Goal: Task Accomplishment & Management: Use online tool/utility

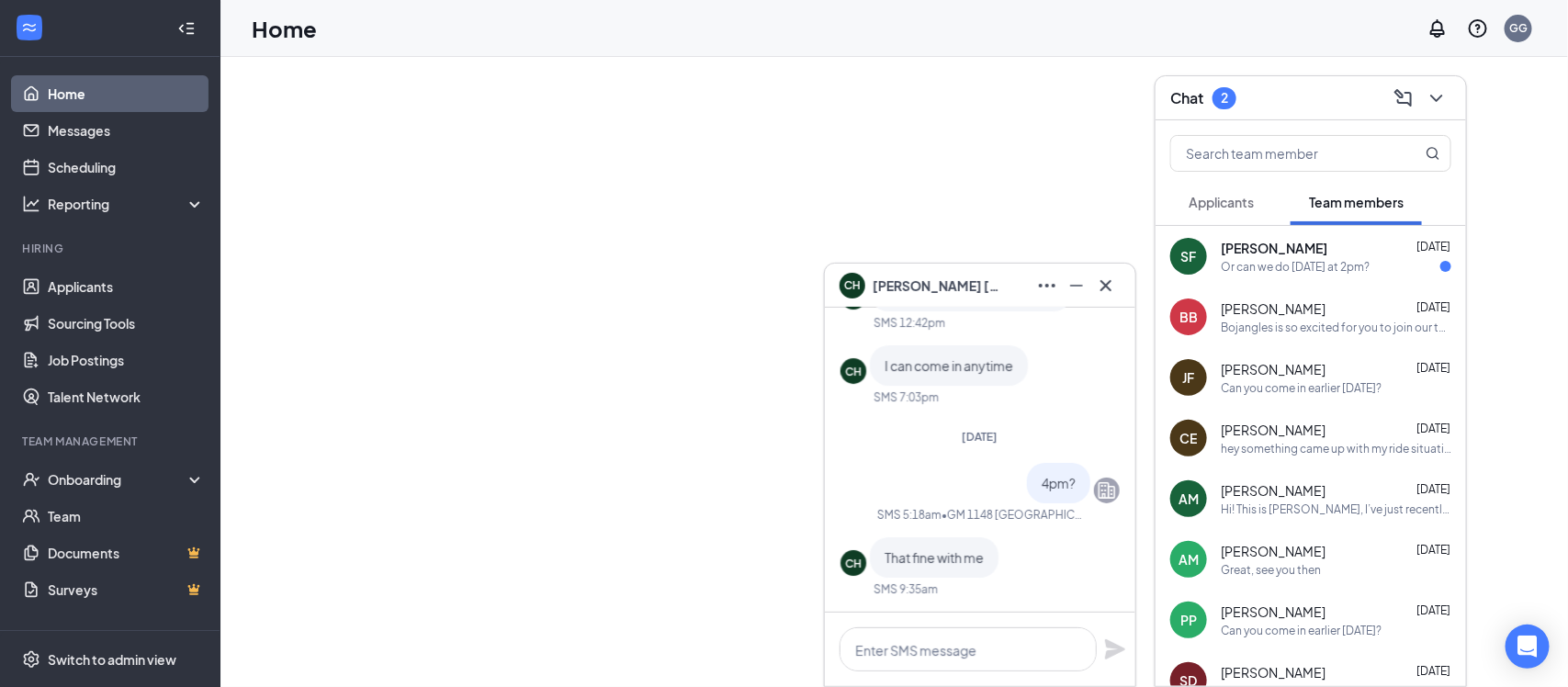
click at [1431, 98] on button at bounding box center [1436, 97] width 29 height 29
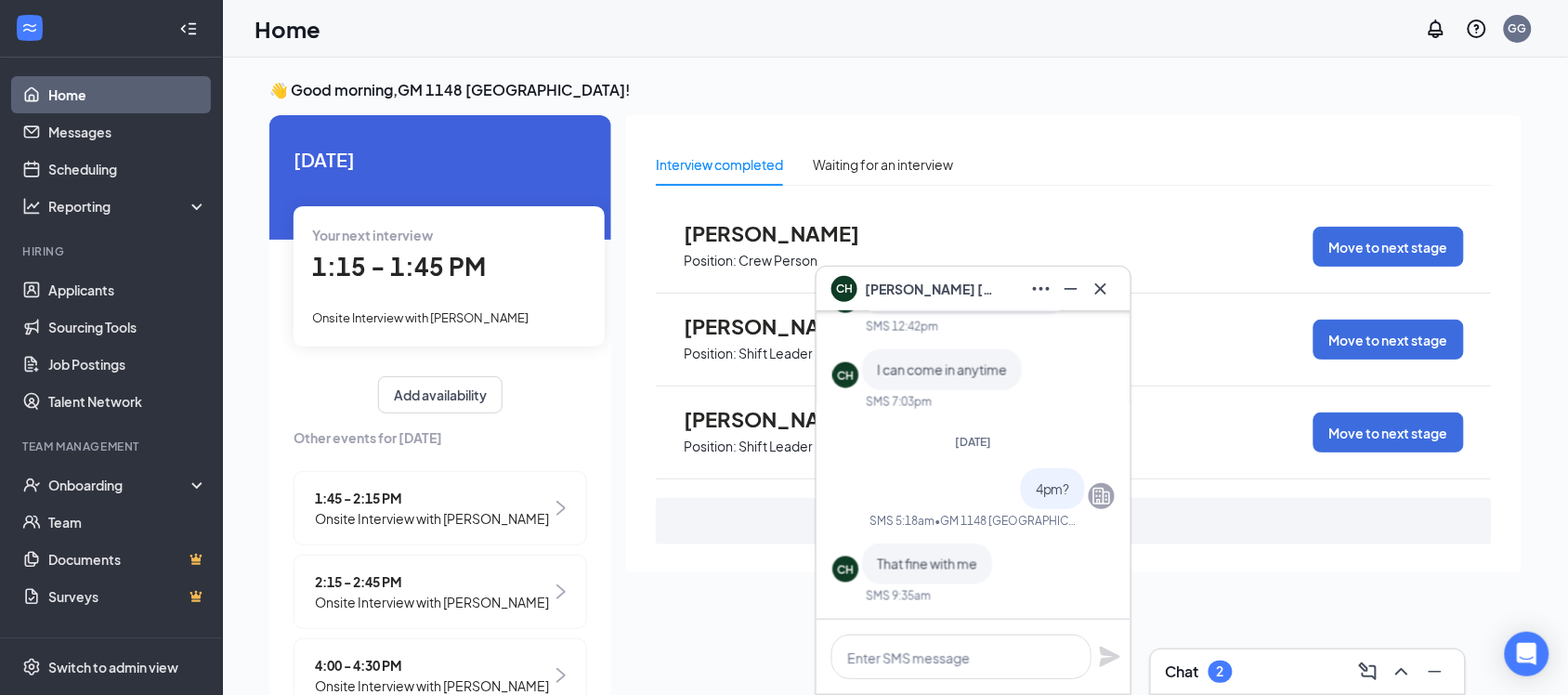
click at [1099, 285] on icon "Cross" at bounding box center [1101, 289] width 23 height 23
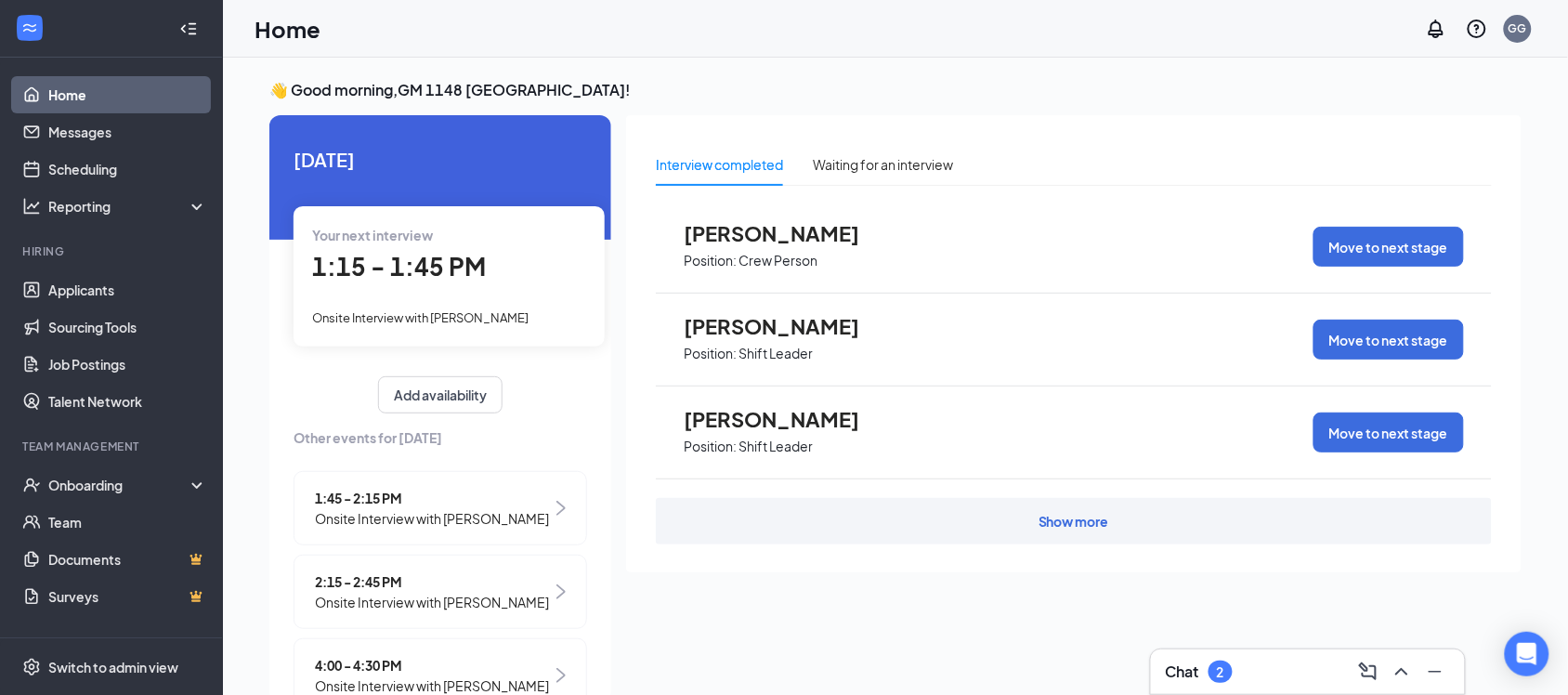
click at [1094, 288] on div "[PERSON_NAME] Position: Crew Person Move to next stage" at bounding box center [1074, 247] width 836 height 93
click at [1236, 667] on div "Chat 2" at bounding box center [1308, 671] width 285 height 29
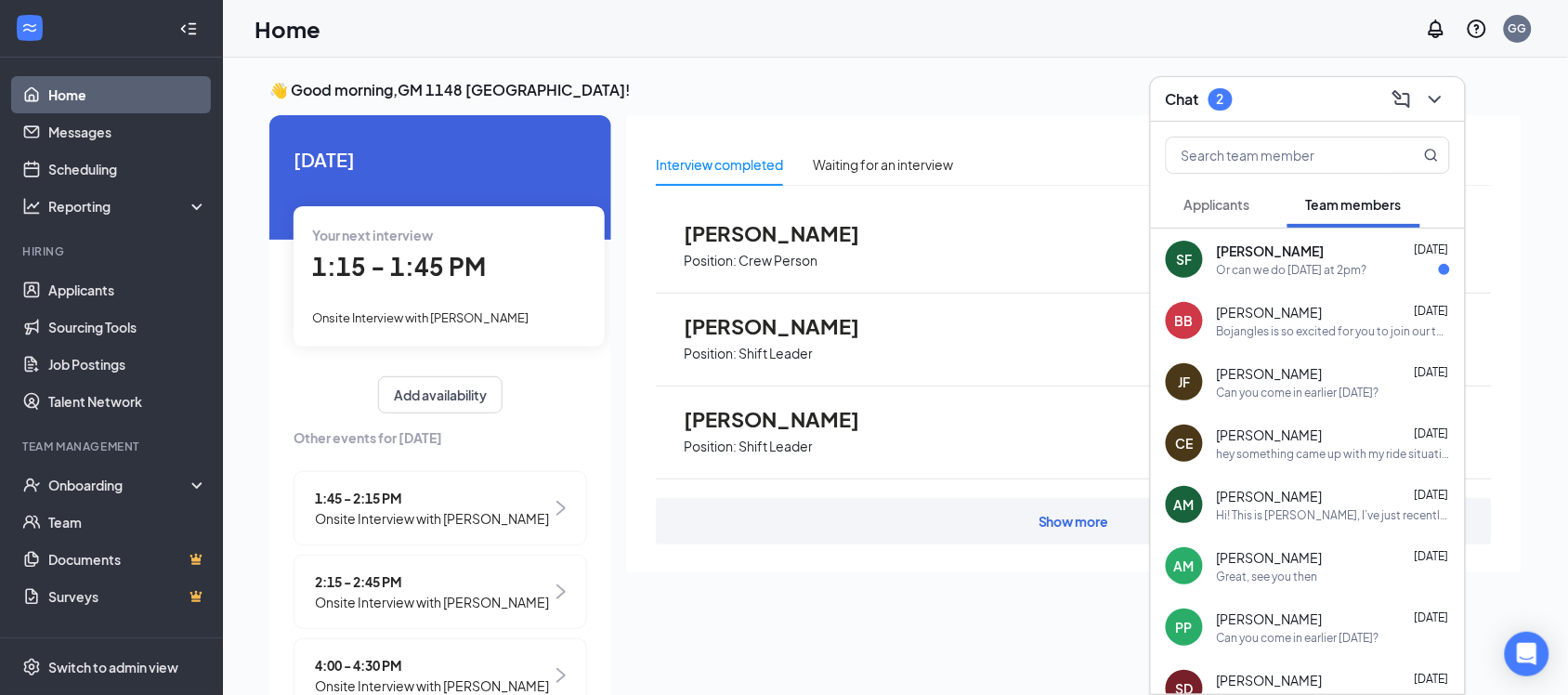
click at [1316, 252] on span "[PERSON_NAME]" at bounding box center [1271, 251] width 108 height 19
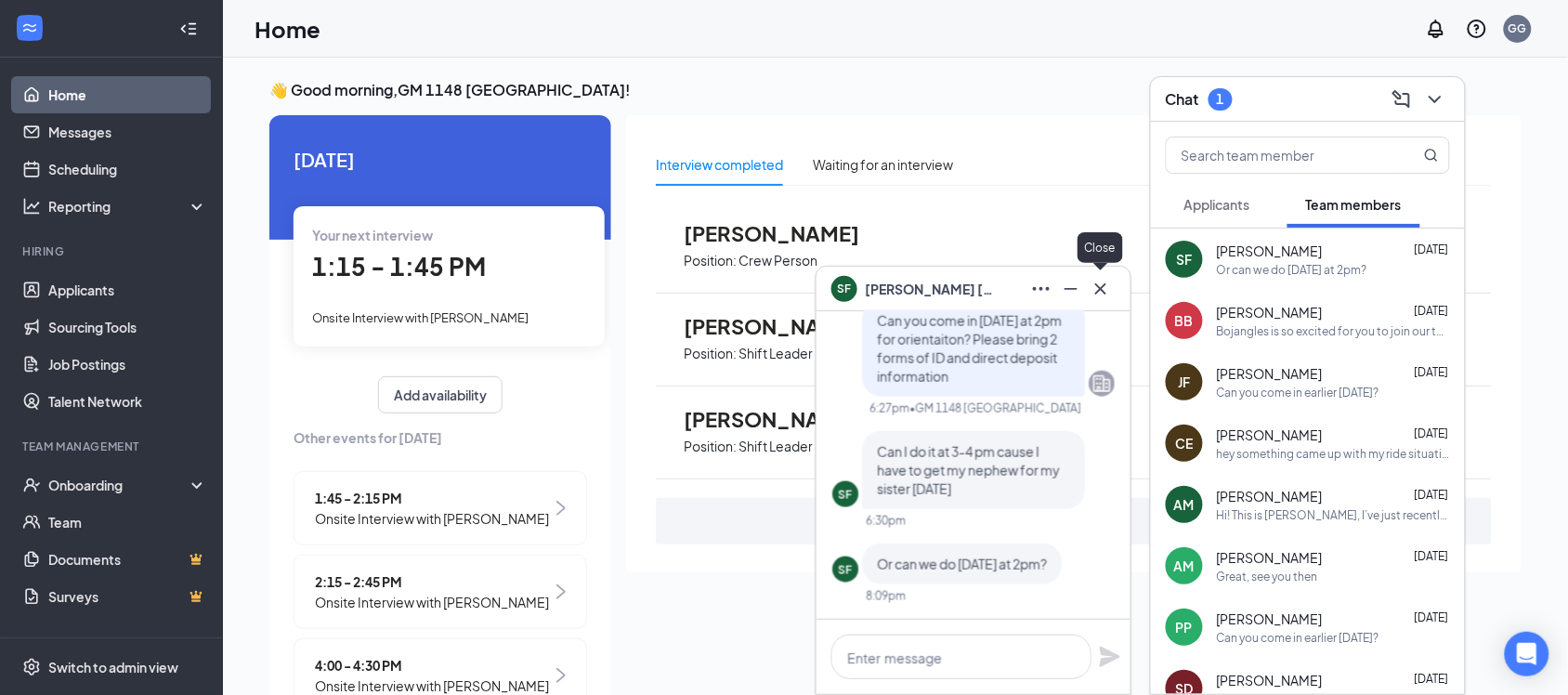
drag, startPoint x: 1093, startPoint y: 290, endPoint x: 1113, endPoint y: 287, distance: 20.2
click at [1096, 290] on icon "Cross" at bounding box center [1101, 289] width 23 height 23
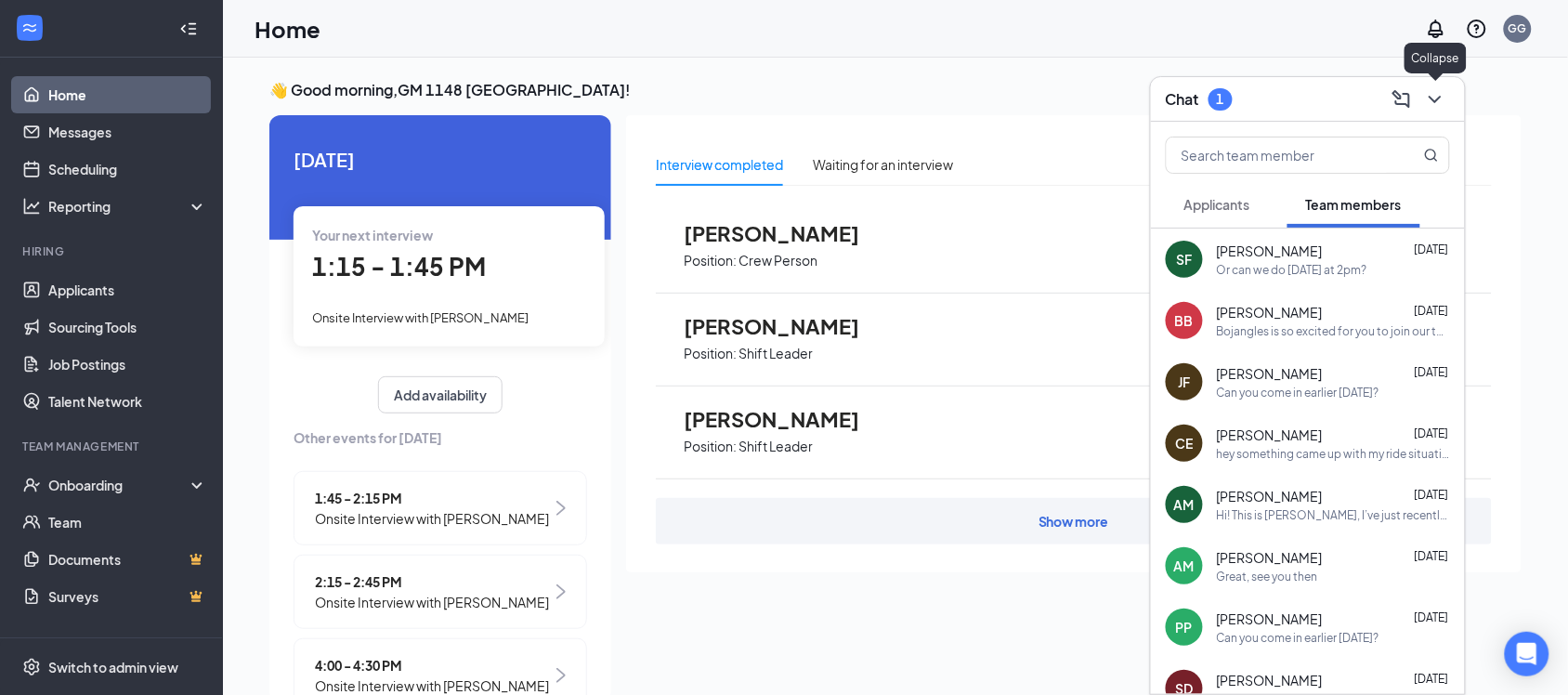
click at [1441, 100] on icon "ChevronDown" at bounding box center [1436, 99] width 23 height 23
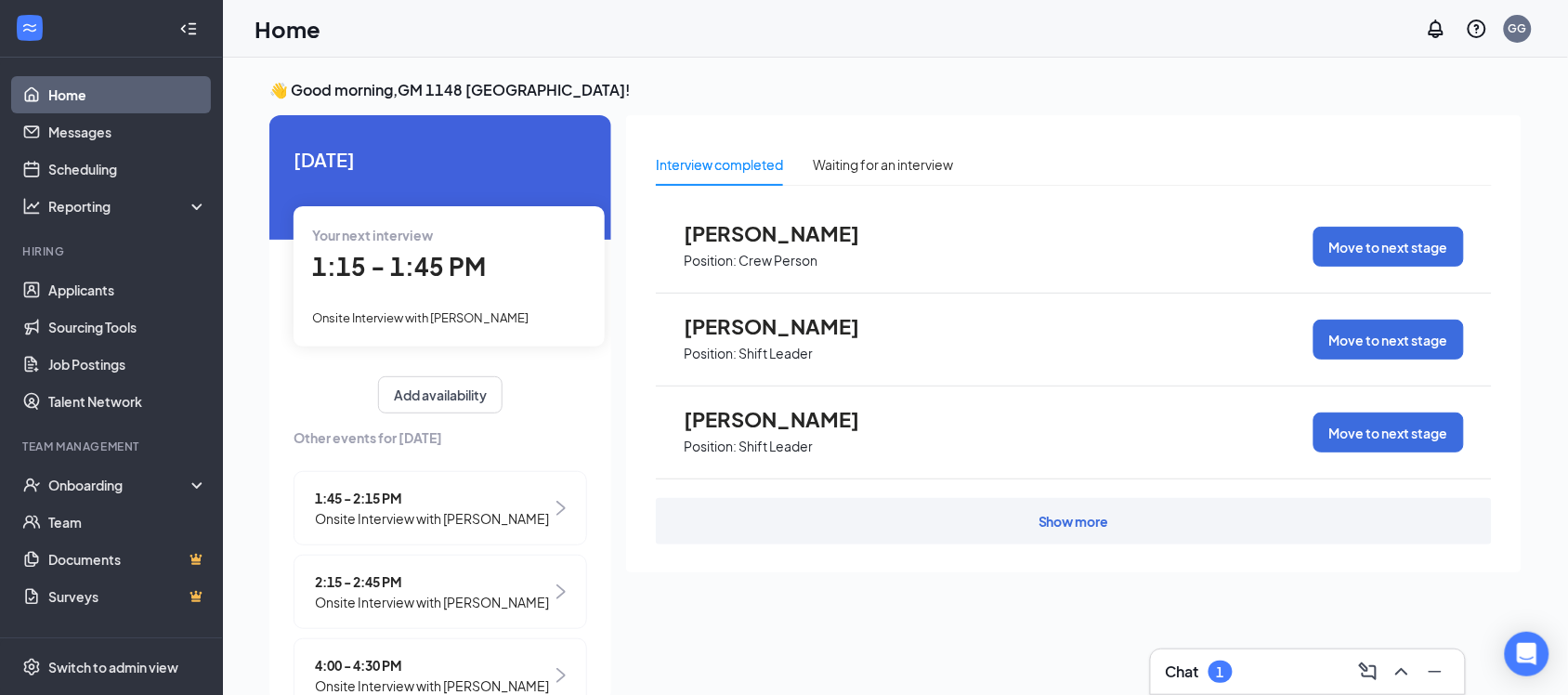
click at [1229, 665] on div "1" at bounding box center [1221, 671] width 25 height 23
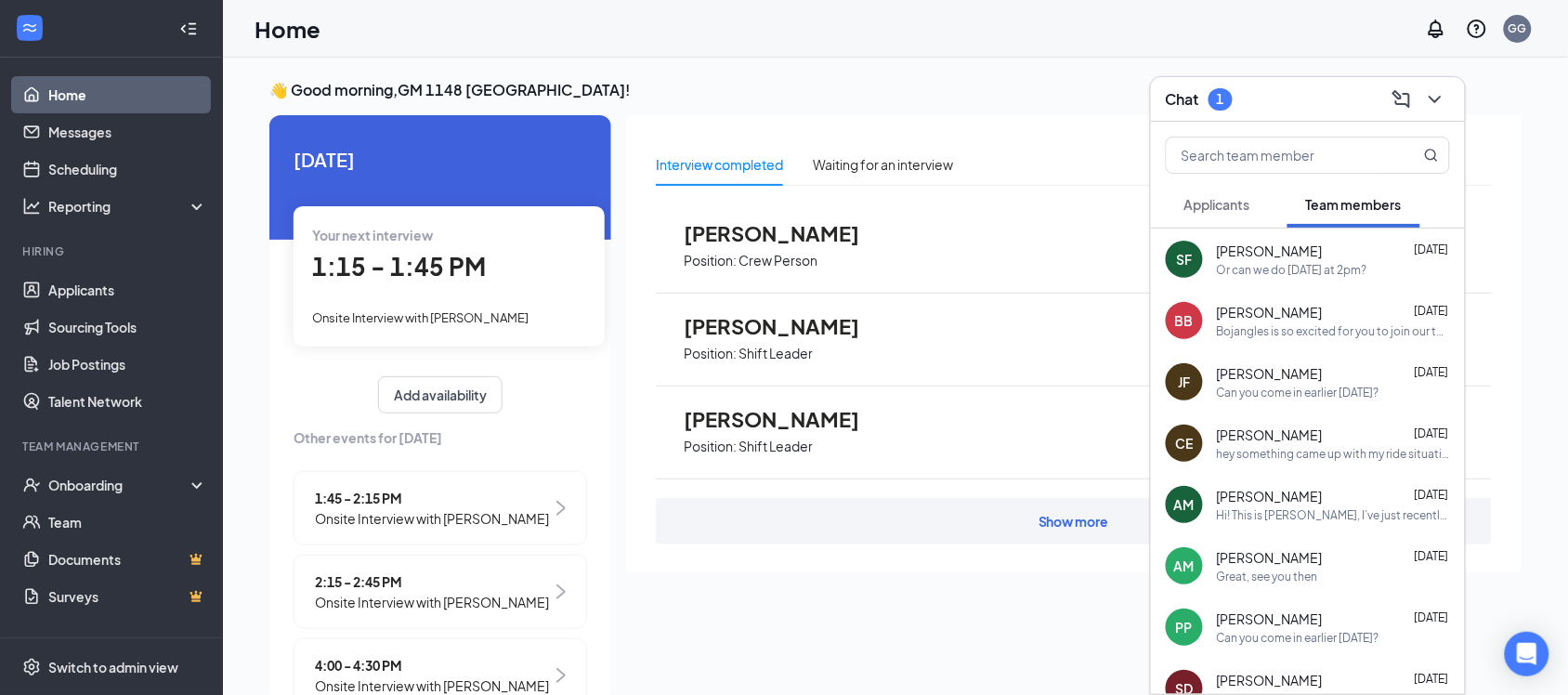
click at [1282, 267] on div "Or can we do [DATE] at 2pm?" at bounding box center [1292, 269] width 150 height 16
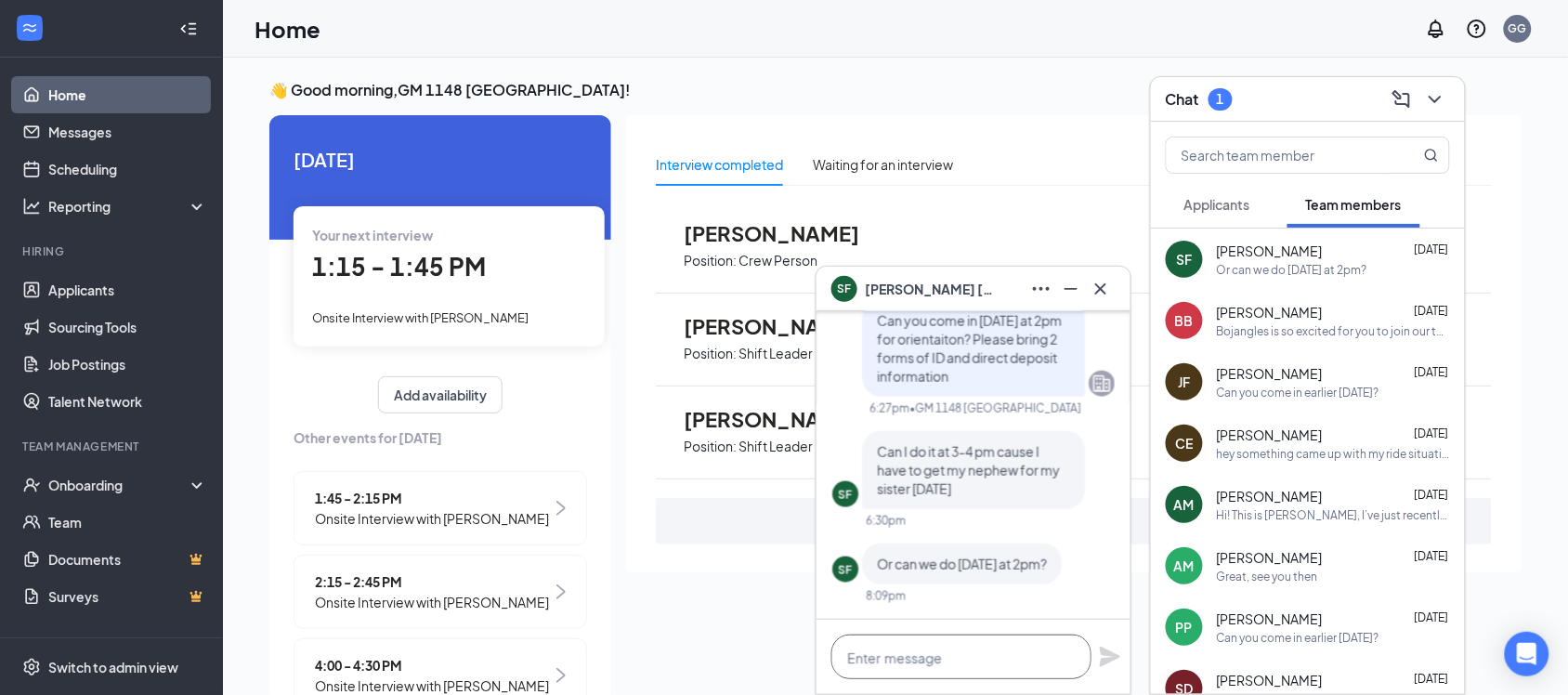
click at [983, 660] on textarea at bounding box center [961, 656] width 260 height 44
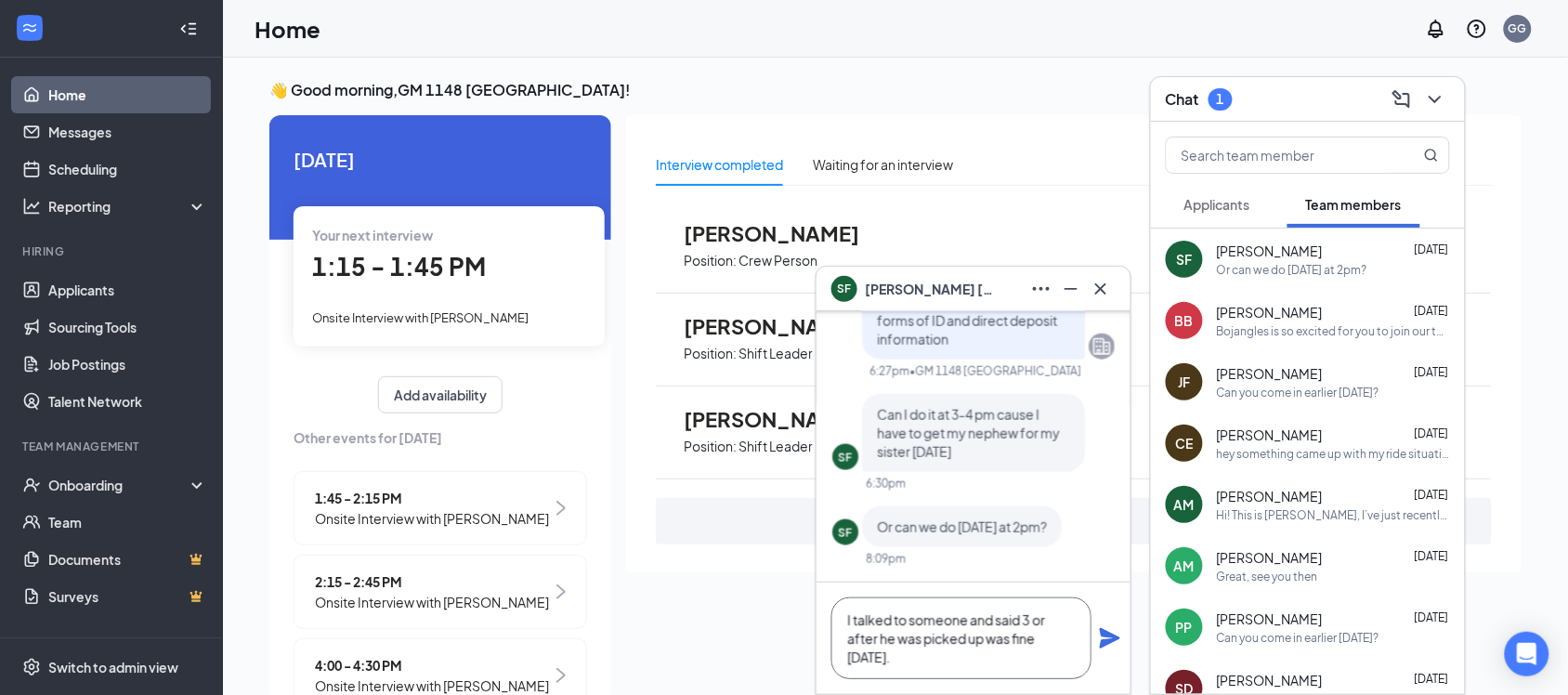
type textarea "I talked to someone and said 3 or after he was picked up was fine [DATE]."
click at [1099, 634] on icon "Plane" at bounding box center [1110, 638] width 23 height 23
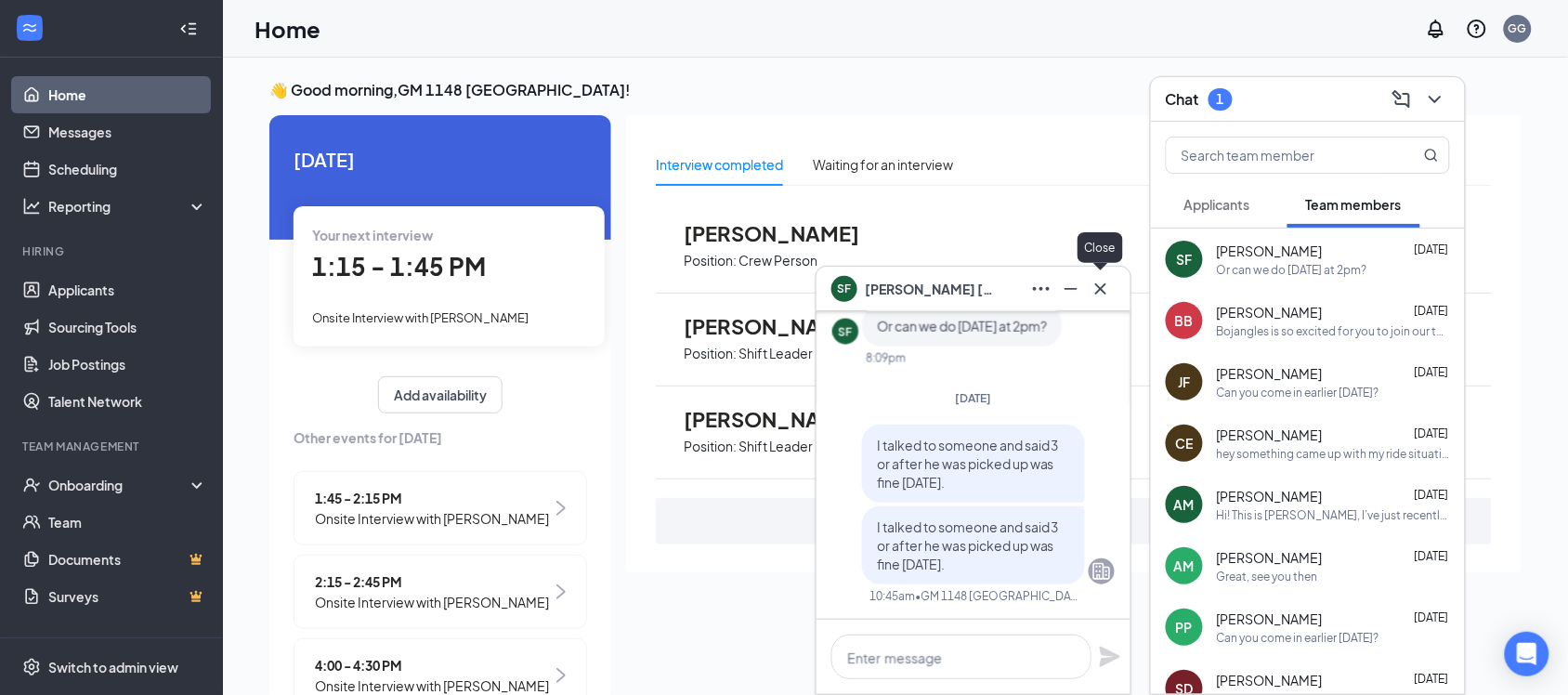
click at [1106, 287] on icon "Cross" at bounding box center [1101, 289] width 23 height 23
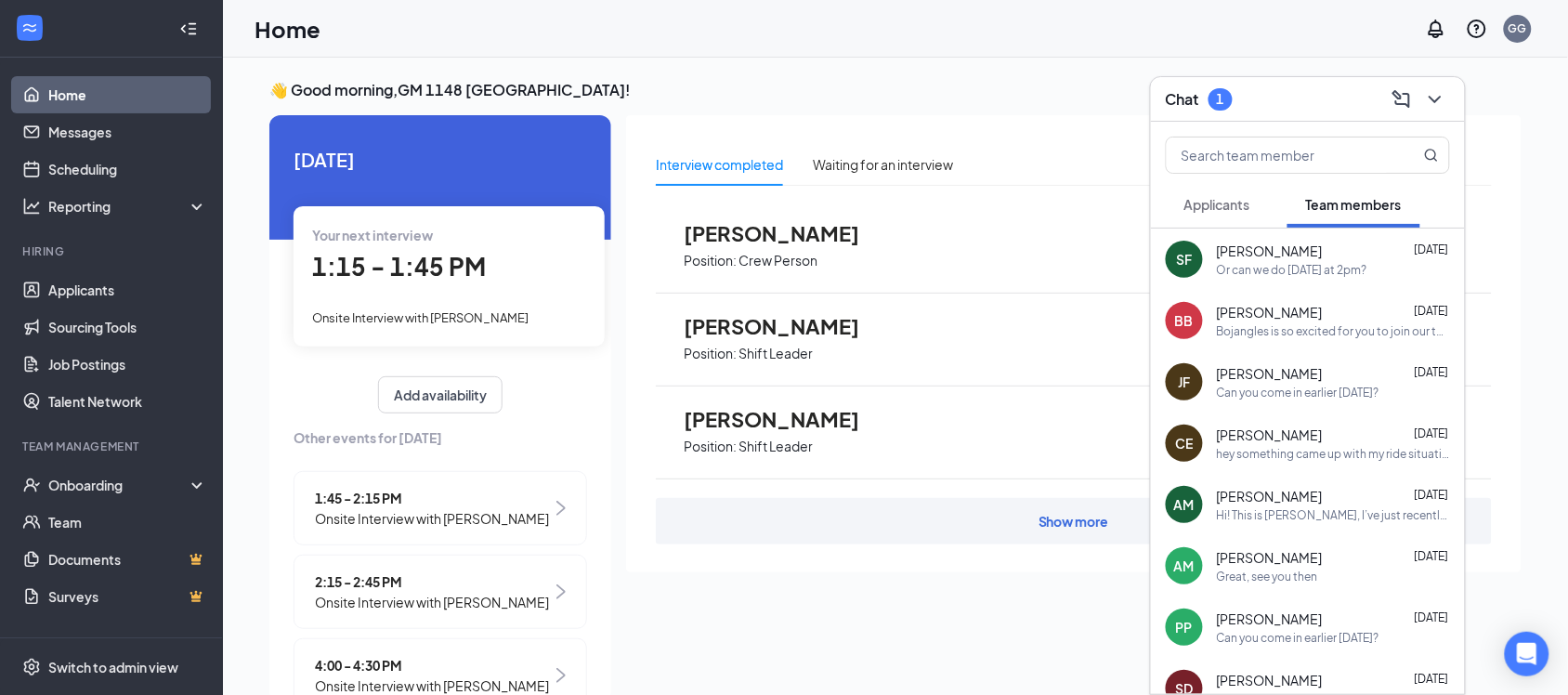
click at [1228, 98] on div "1" at bounding box center [1221, 99] width 25 height 23
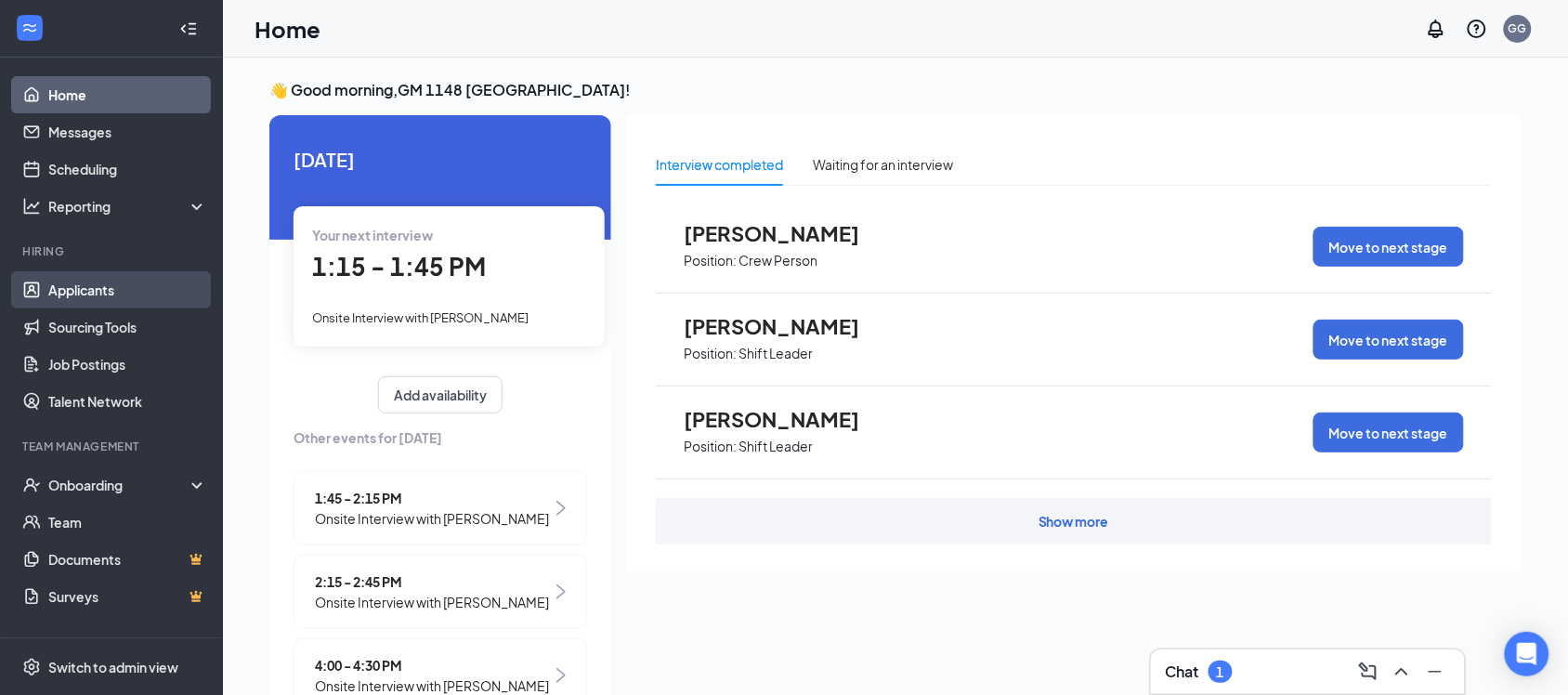
click at [108, 287] on link "Applicants" at bounding box center [128, 289] width 159 height 37
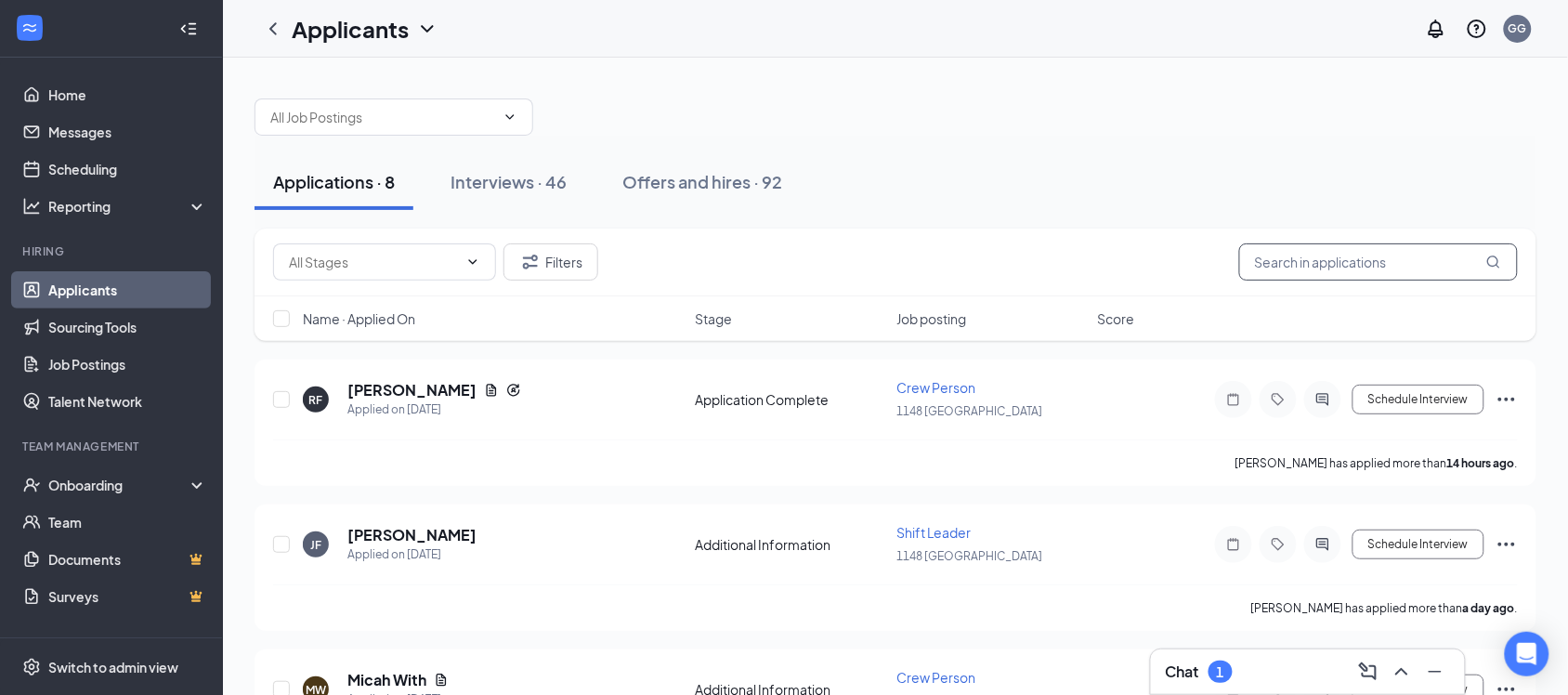
click at [1387, 262] on input "text" at bounding box center [1379, 261] width 279 height 37
type input "[PERSON_NAME]"
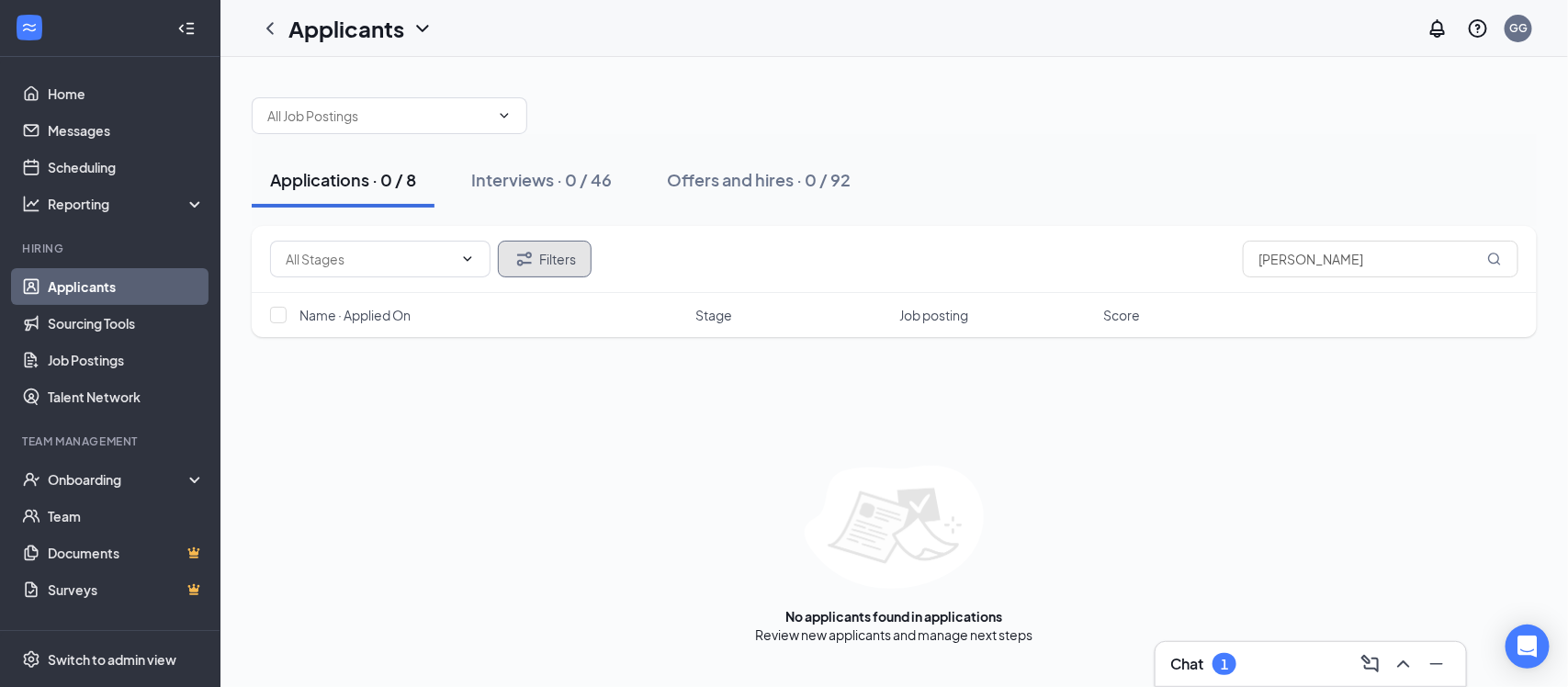
click at [545, 254] on button "Filters" at bounding box center [544, 258] width 94 height 36
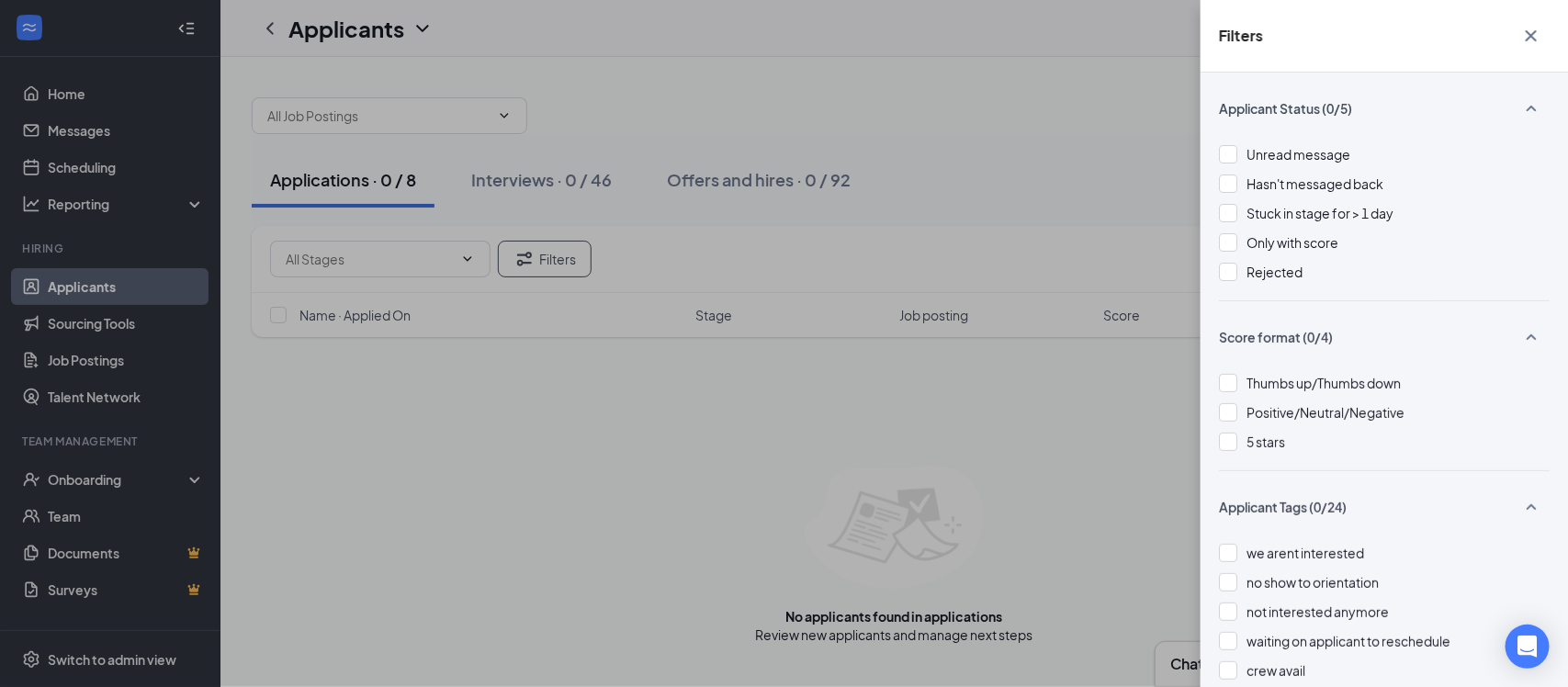
click at [1269, 283] on div "Unread message Hasn't messaged back Stuck in stage for > 1 day Only with score …" at bounding box center [1385, 222] width 331 height 156
click at [1269, 266] on span "Rejected" at bounding box center [1274, 272] width 56 height 17
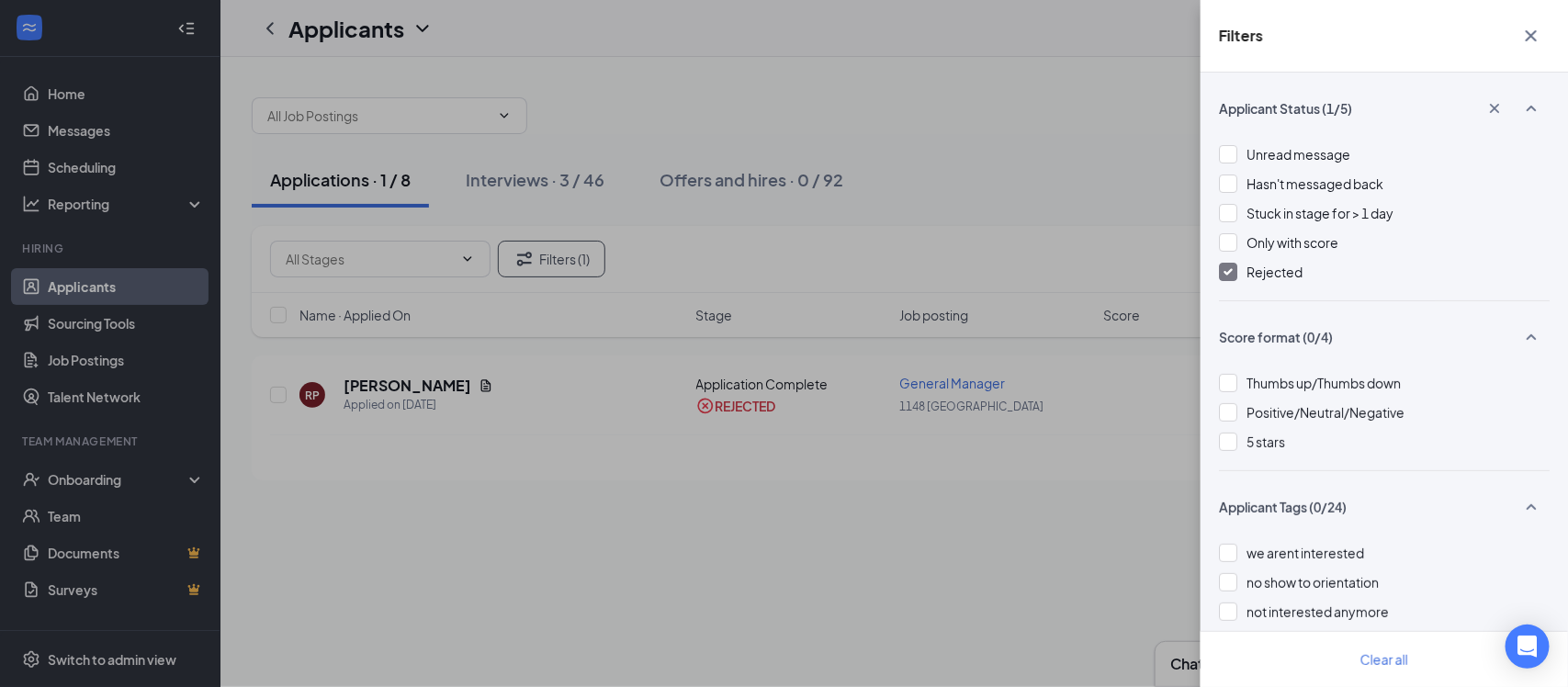
click at [626, 583] on div "Filters Applicant Status (1/5) Unread message Hasn't messaged back Stuck in sta…" at bounding box center [784, 343] width 1568 height 687
click at [1525, 33] on icon "Cross" at bounding box center [1532, 36] width 22 height 22
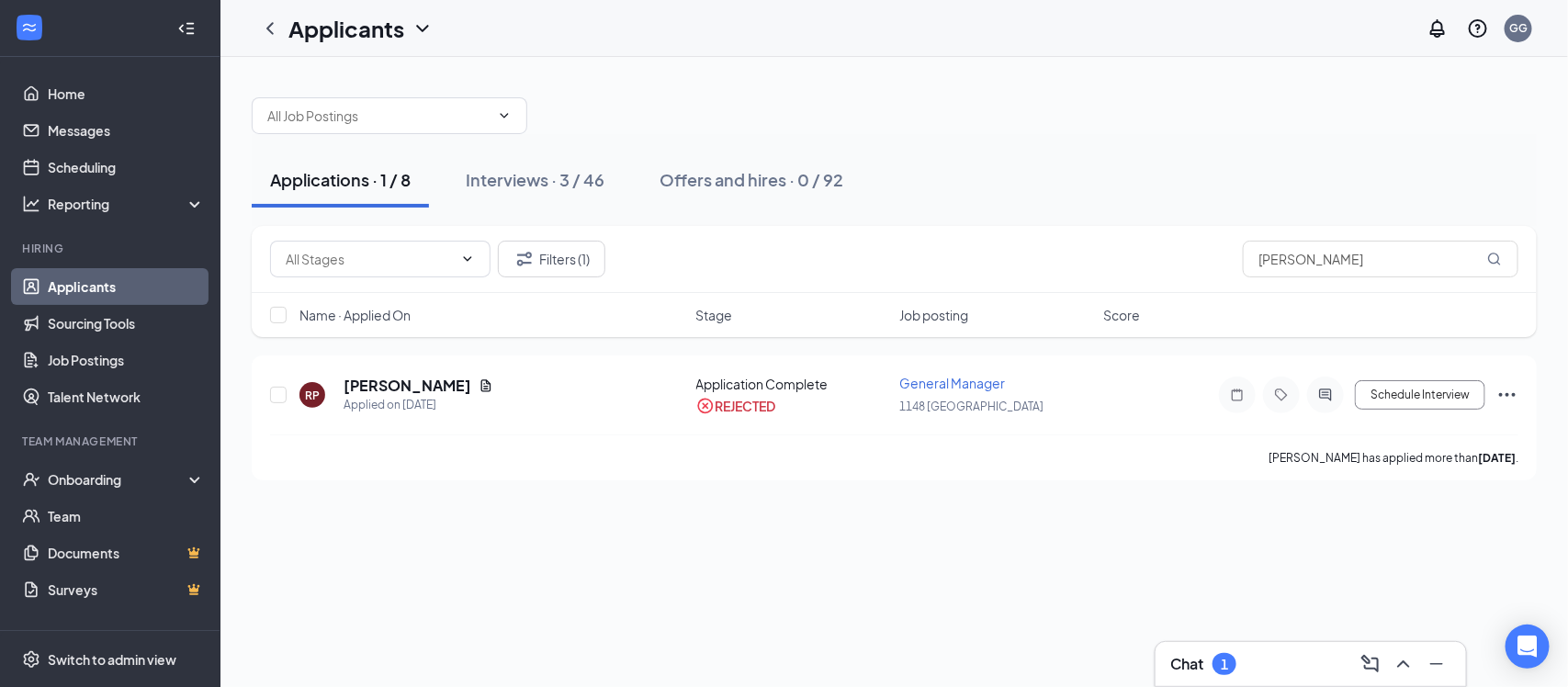
click at [340, 183] on div "Applications · 1 / 8" at bounding box center [340, 179] width 140 height 23
click at [538, 180] on div "Interviews · 3 / 46" at bounding box center [535, 179] width 138 height 23
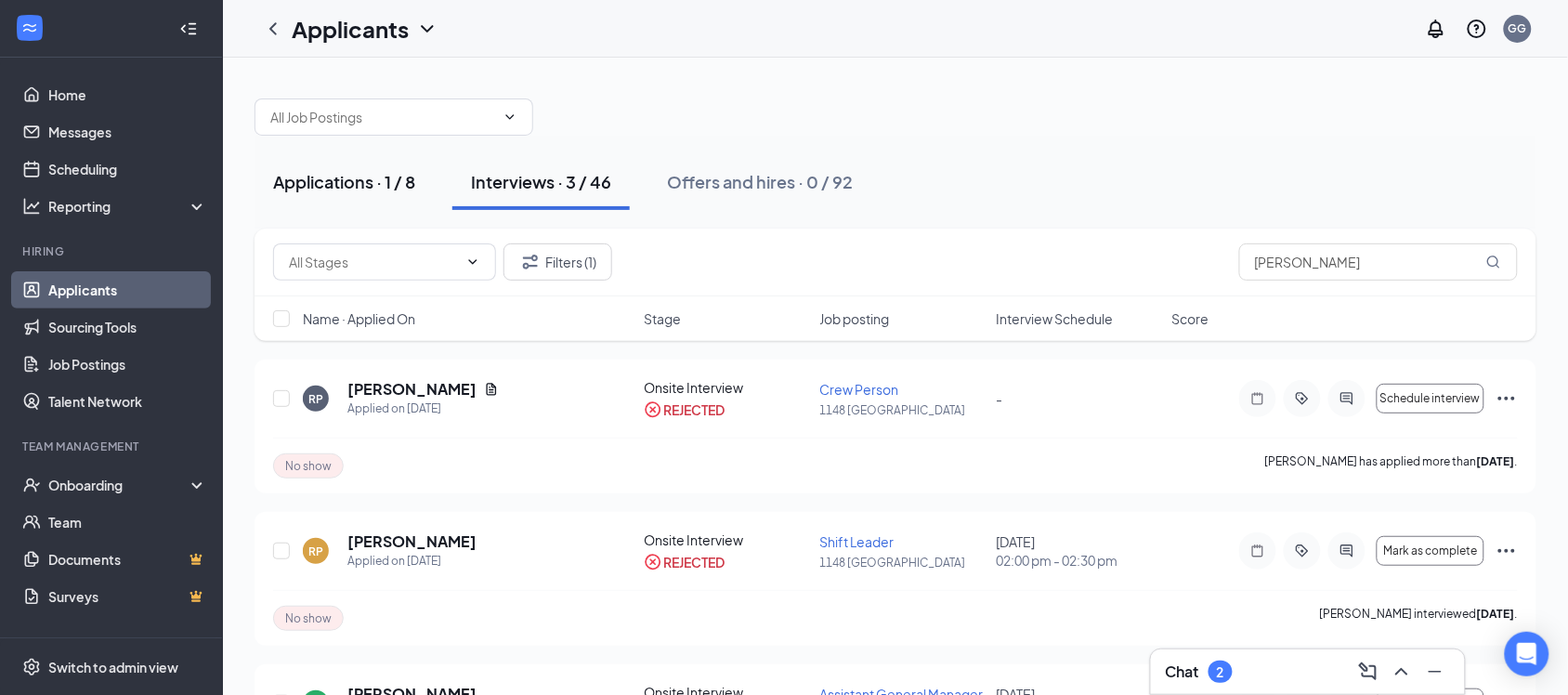
click at [370, 188] on div "Applications · 1 / 8" at bounding box center [344, 182] width 142 height 24
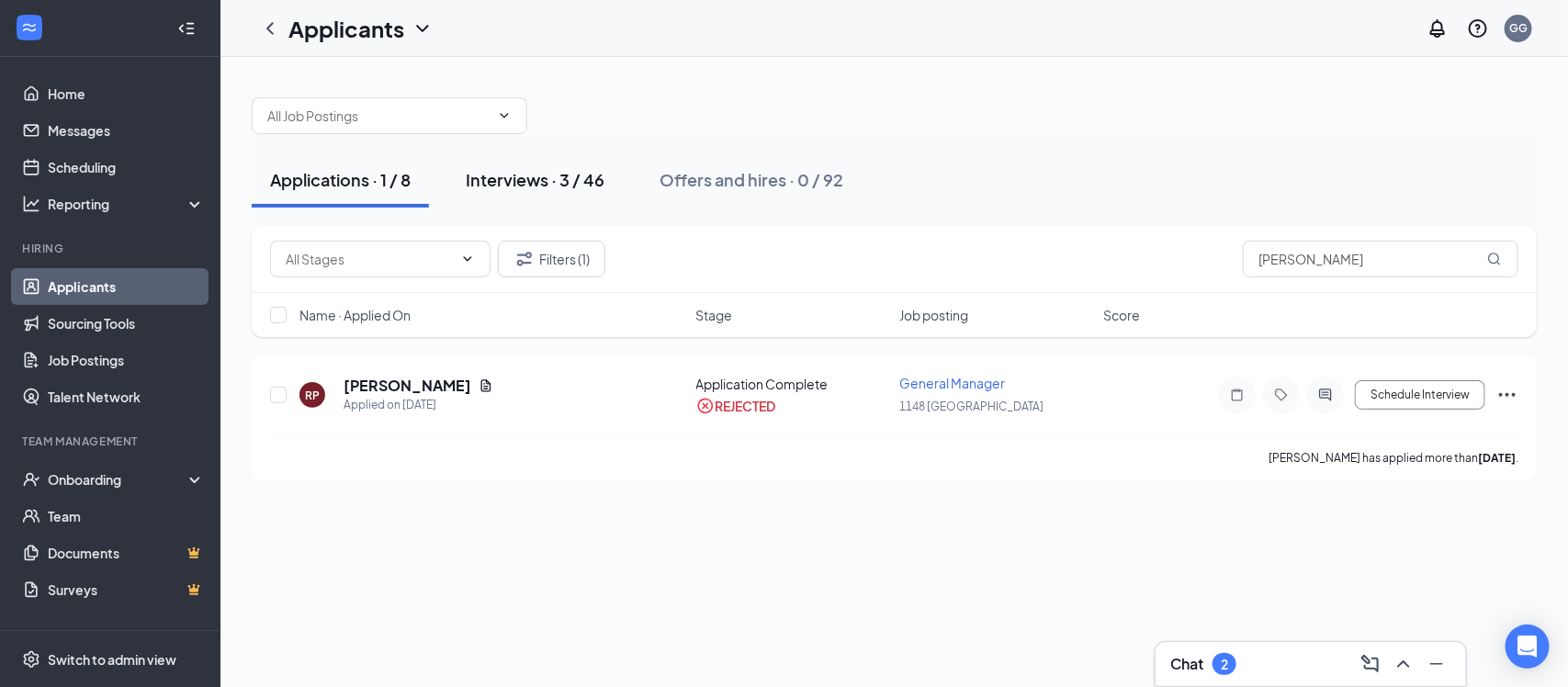
click at [548, 183] on div "Interviews · 3 / 46" at bounding box center [535, 179] width 138 height 23
